Goal: Task Accomplishment & Management: Manage account settings

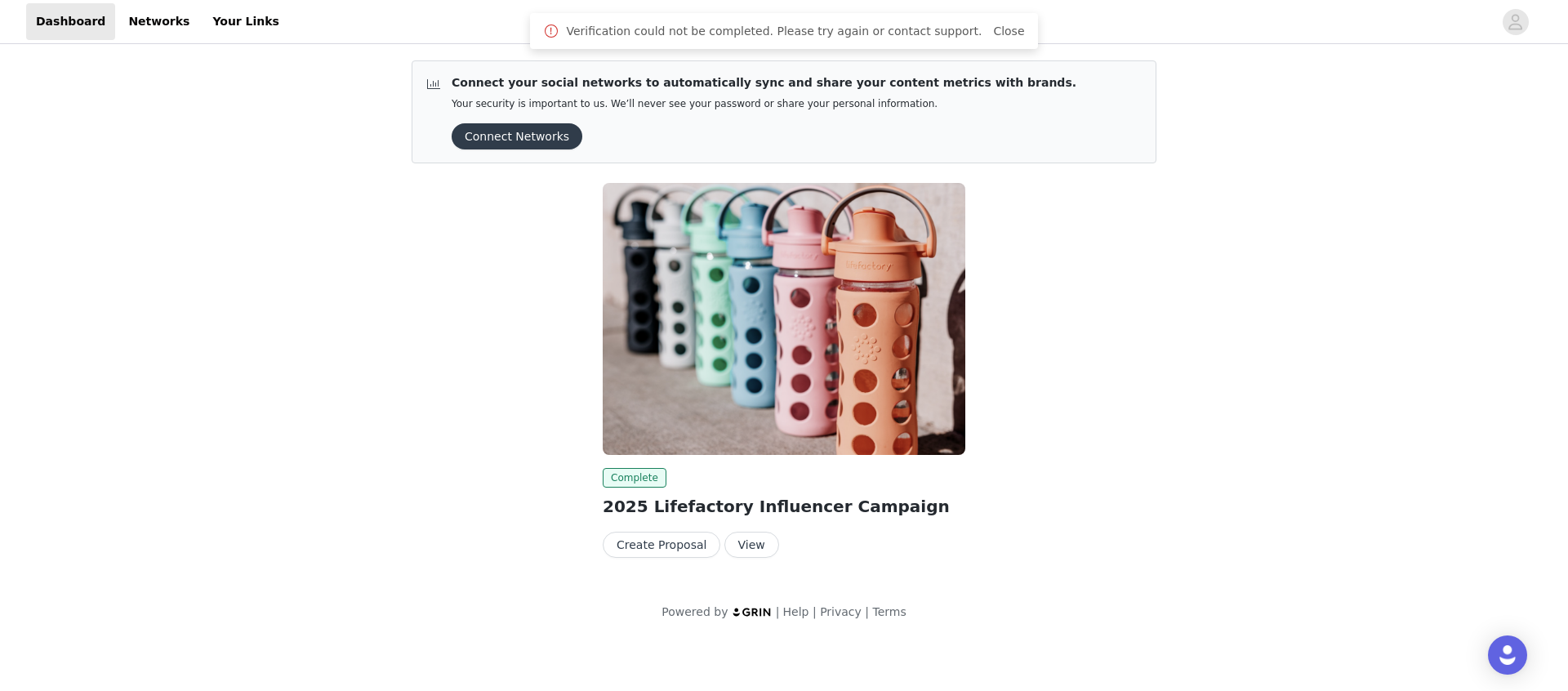
click at [735, 541] on button "View" at bounding box center [752, 544] width 55 height 26
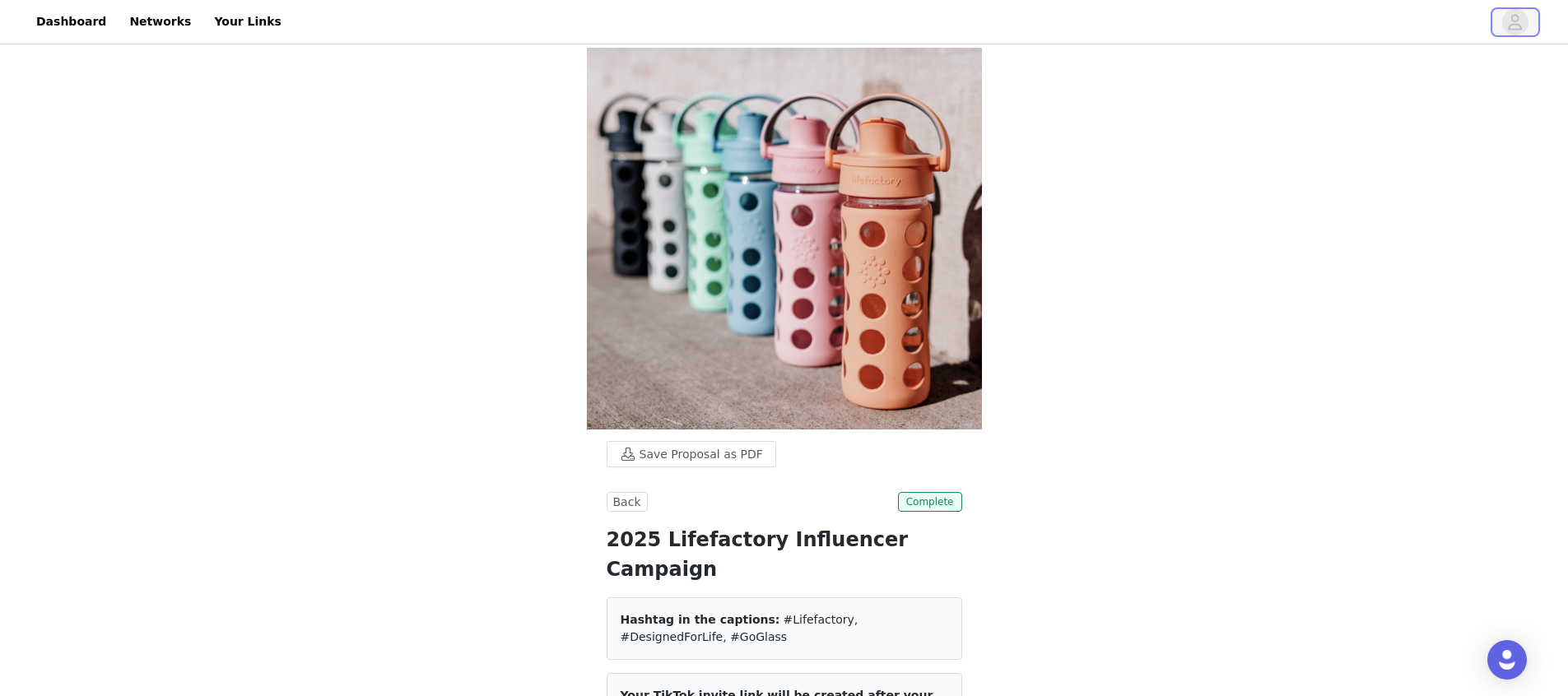
click at [1504, 23] on span "button" at bounding box center [1515, 22] width 27 height 27
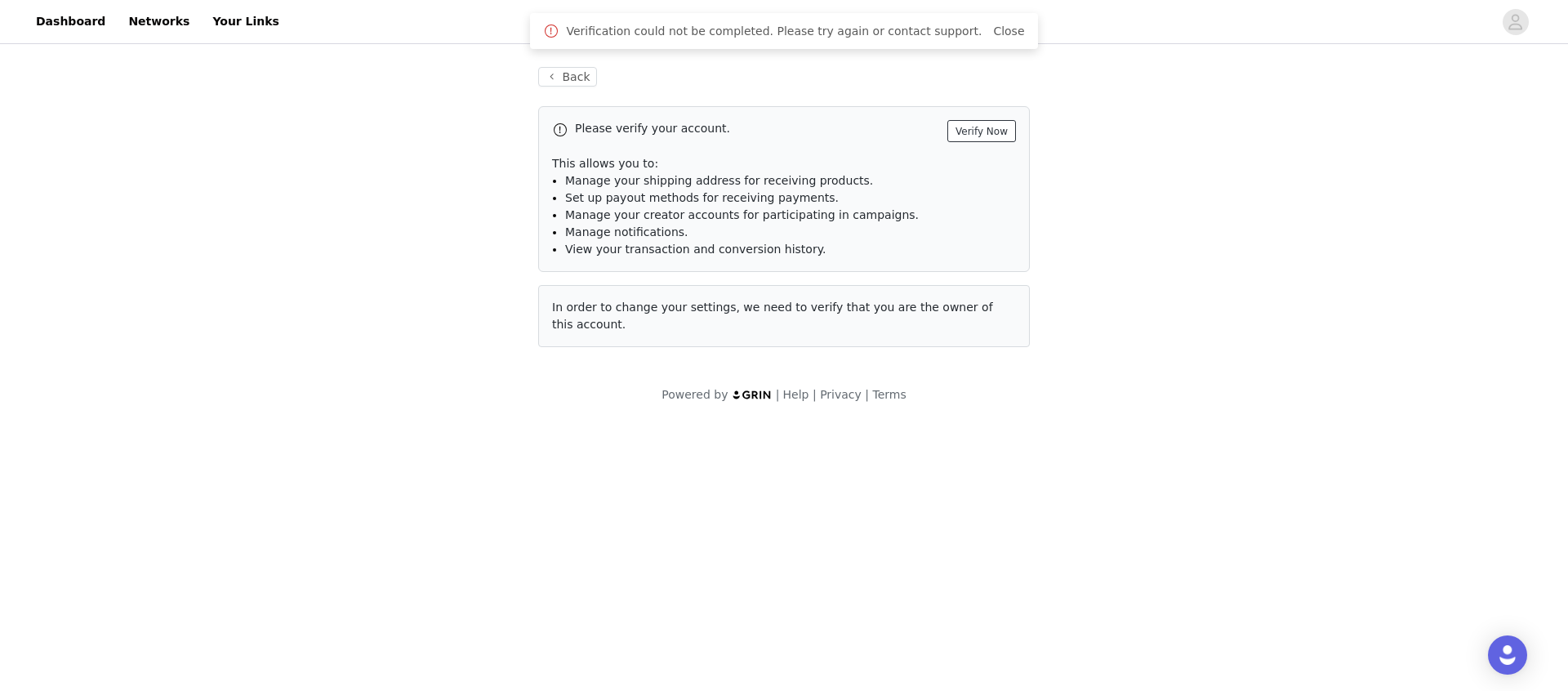
click at [988, 123] on button "Verify Now" at bounding box center [982, 131] width 68 height 22
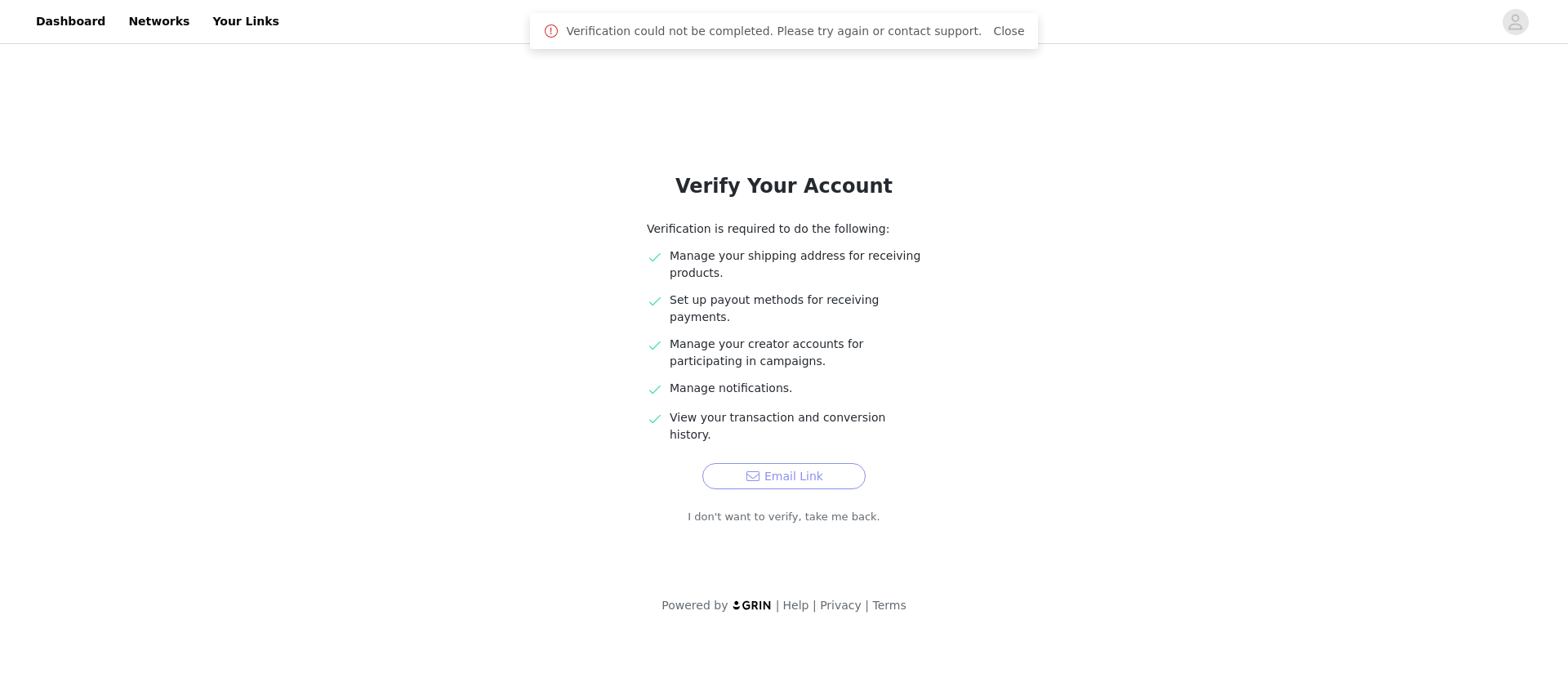
click at [805, 463] on button "Email Link" at bounding box center [784, 475] width 164 height 26
